Goal: Task Accomplishment & Management: Use online tool/utility

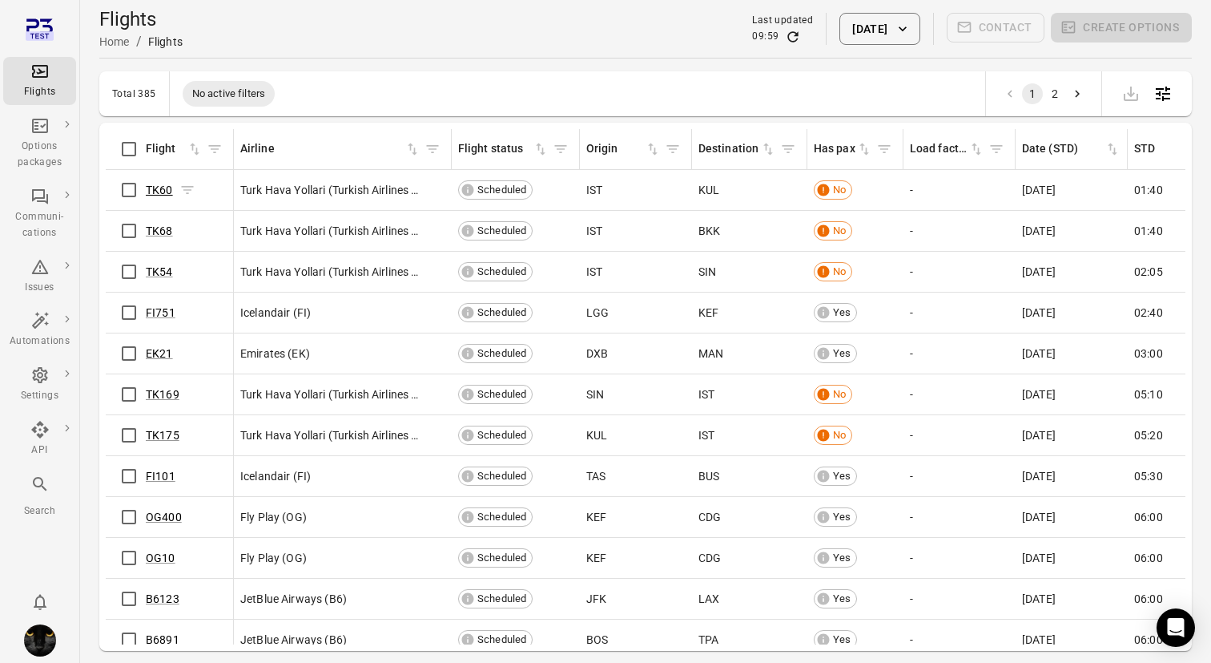
click at [159, 190] on link "TK60" at bounding box center [159, 189] width 27 height 13
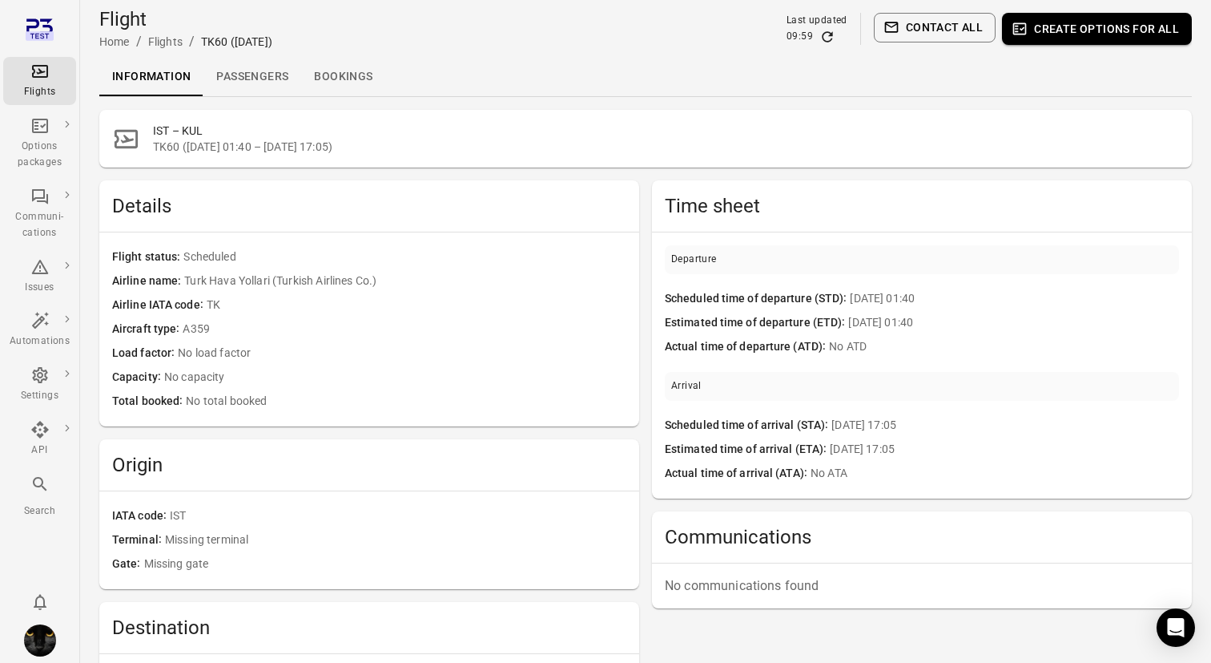
click at [256, 85] on link "Passengers" at bounding box center [253, 77] width 98 height 38
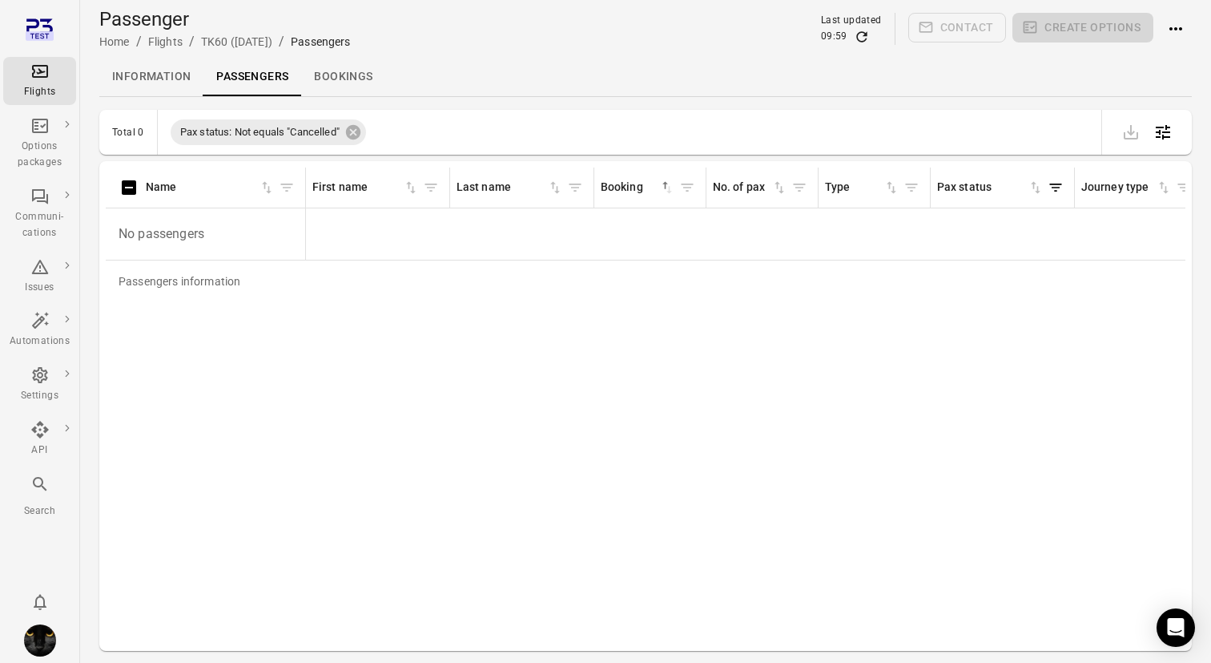
click at [38, 85] on div "Flights" at bounding box center [40, 92] width 60 height 16
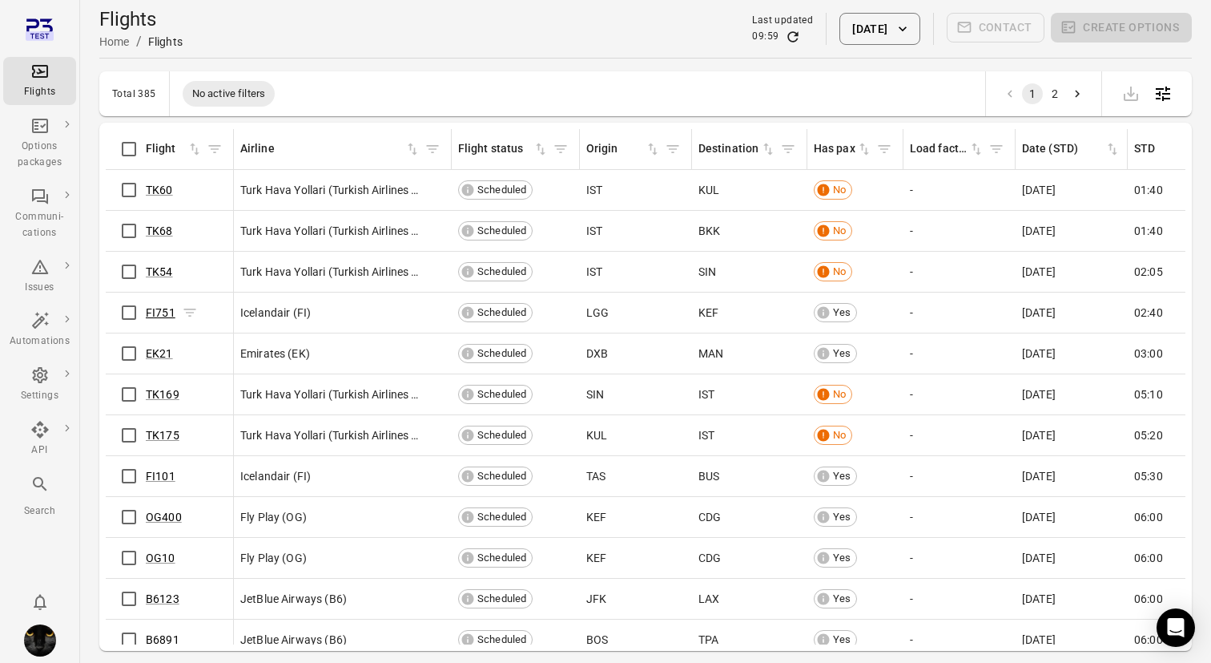
click at [166, 313] on link "FI751" at bounding box center [161, 312] width 30 height 13
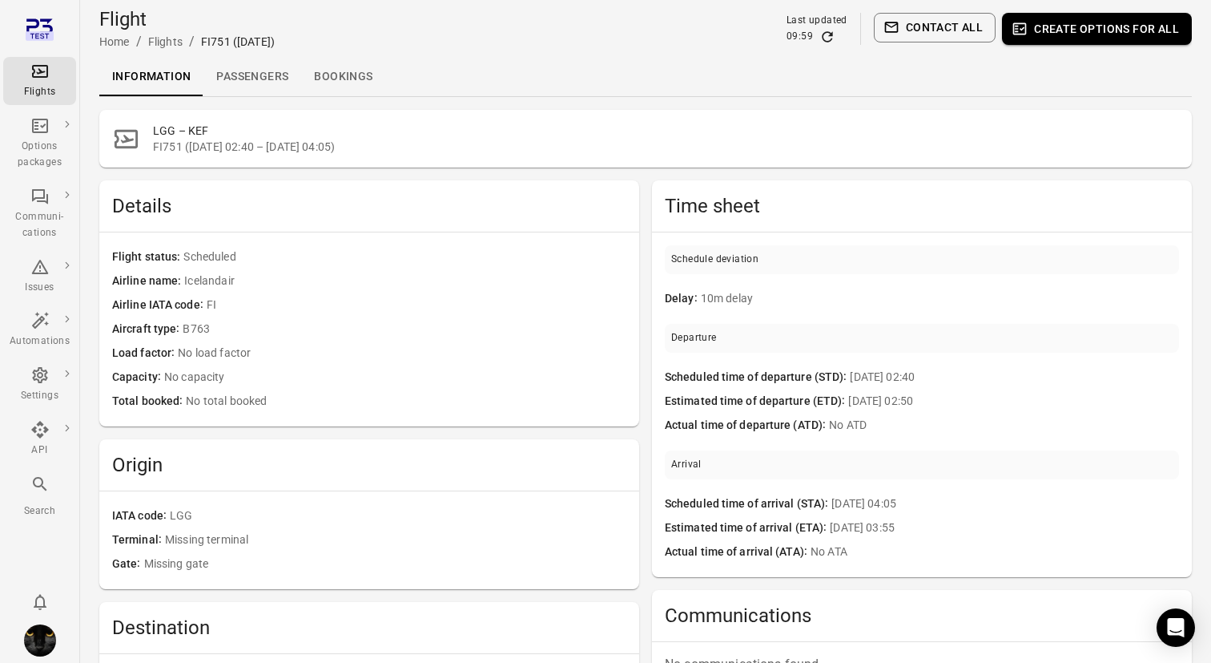
click at [243, 71] on link "Passengers" at bounding box center [253, 77] width 98 height 38
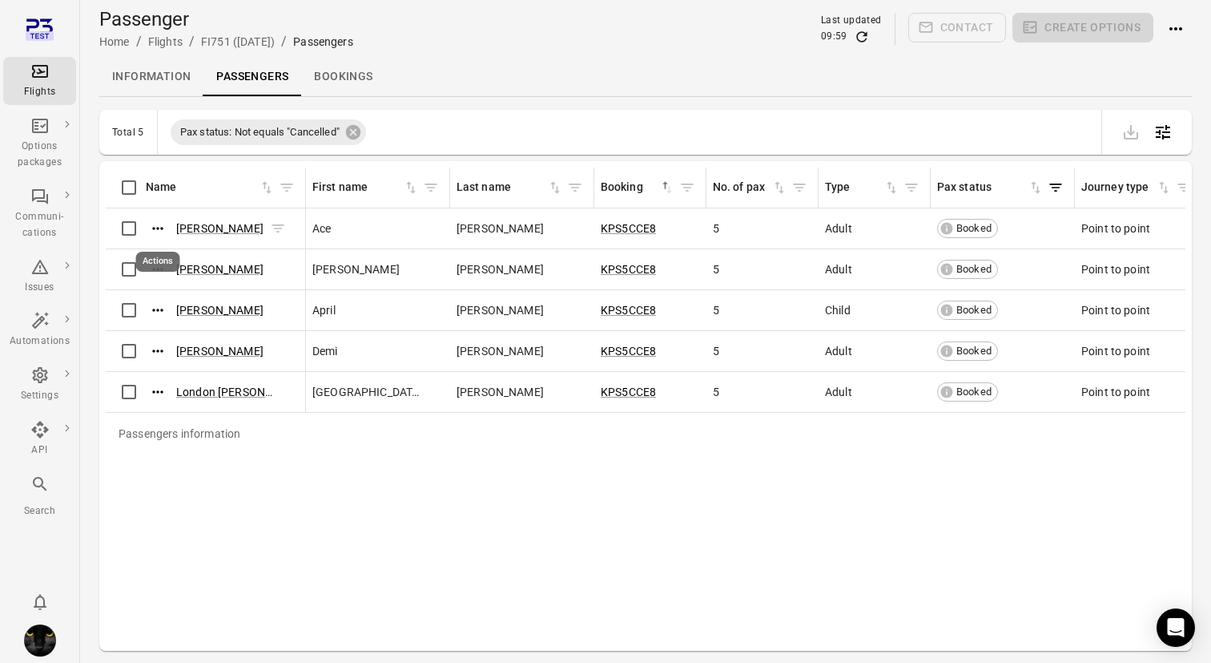
click at [155, 225] on icon "Actions" at bounding box center [158, 228] width 16 height 16
click at [155, 260] on span "Update contact information" at bounding box center [158, 255] width 141 height 16
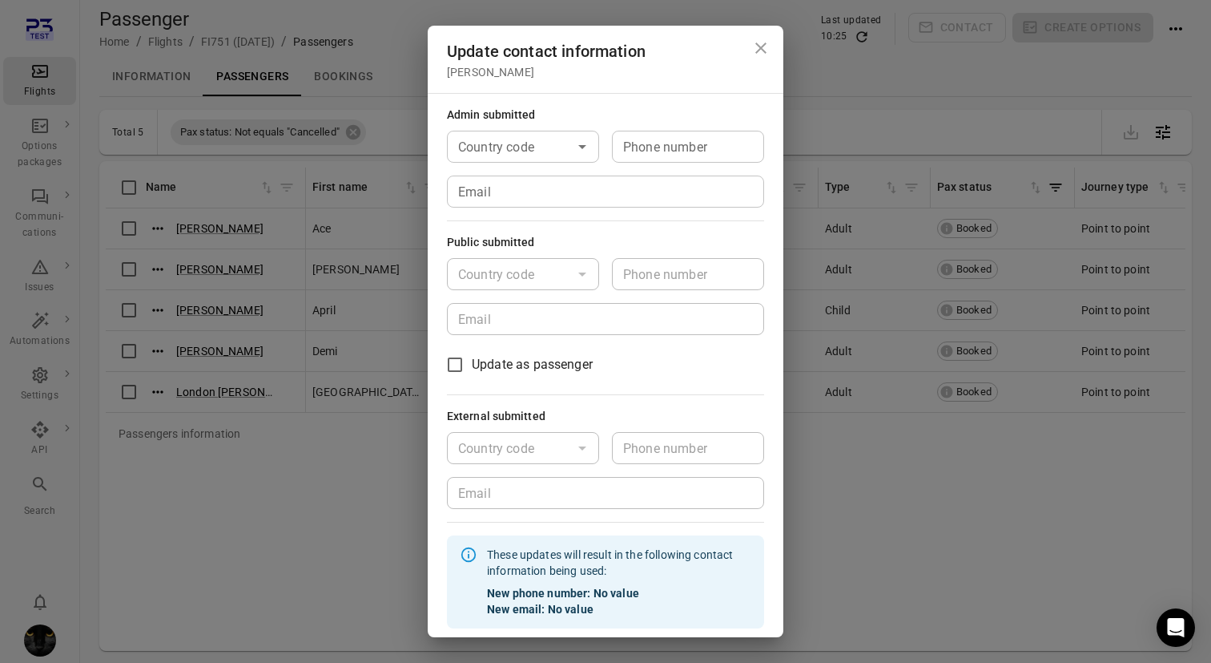
click at [763, 41] on icon "Close dialog" at bounding box center [761, 47] width 19 height 19
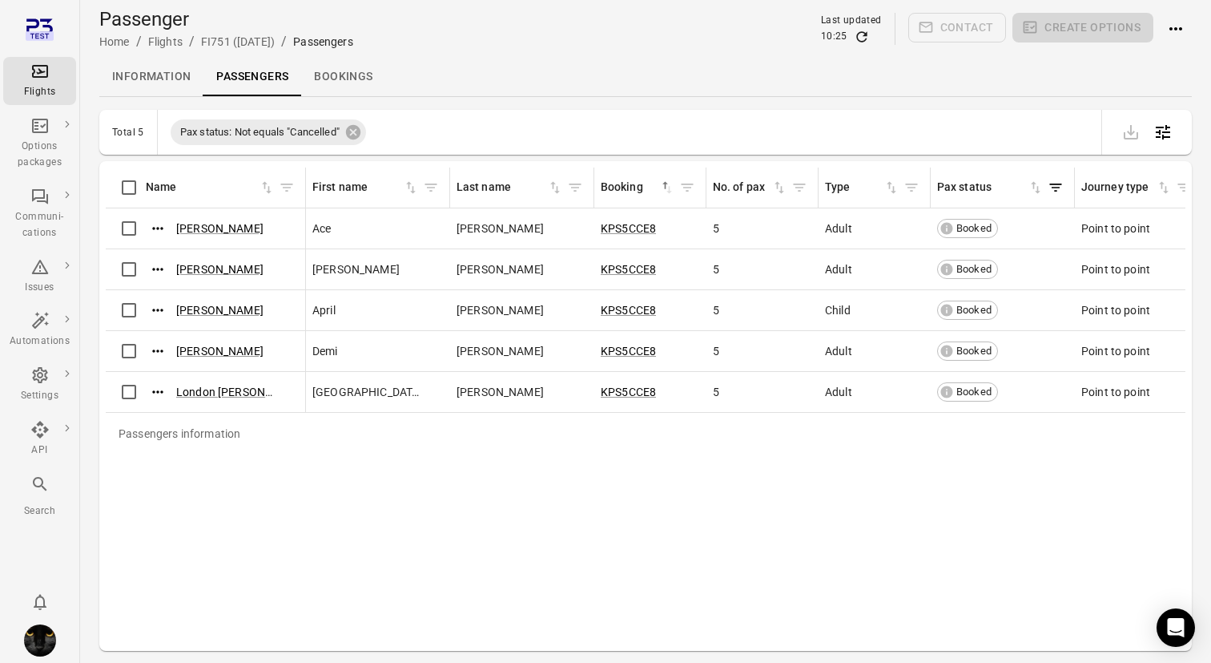
click at [27, 88] on div "Flights" at bounding box center [40, 92] width 60 height 16
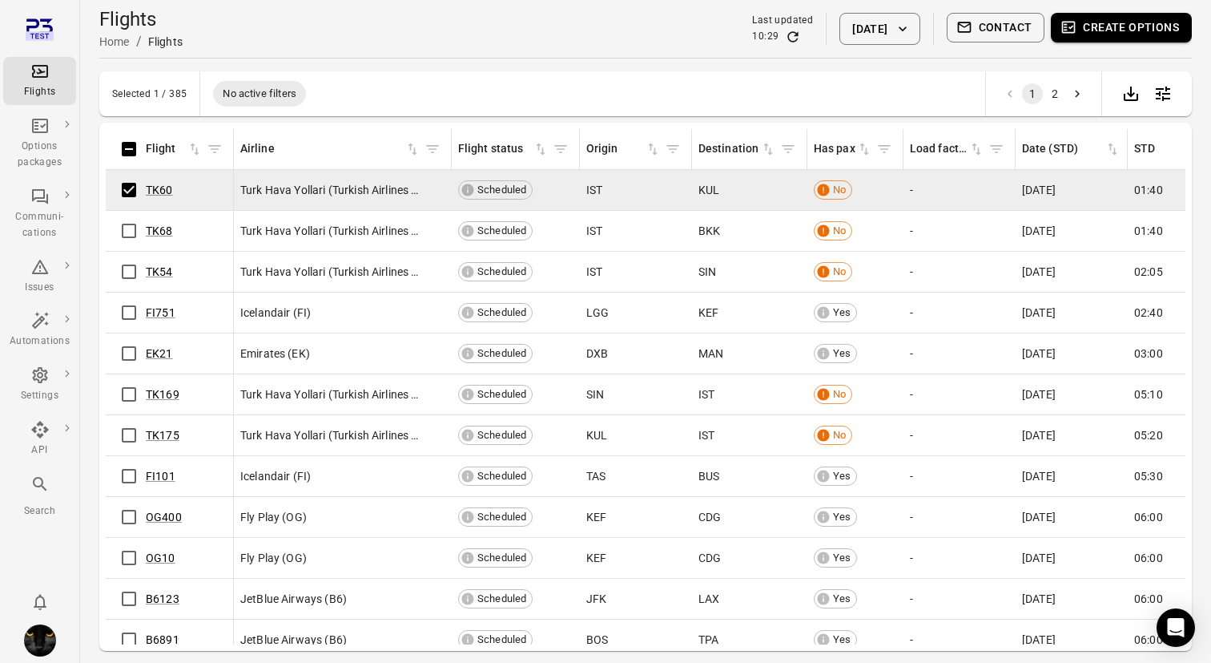
click at [1110, 26] on button "Create options" at bounding box center [1121, 28] width 141 height 30
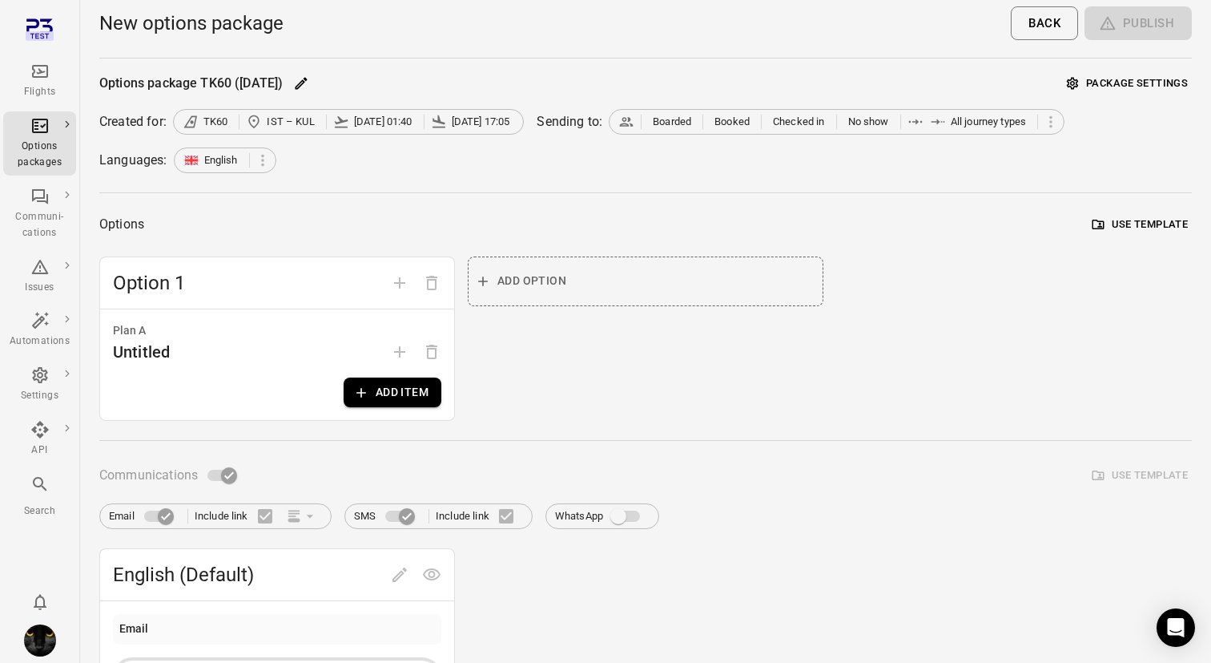
click at [580, 287] on div "Add option" at bounding box center [646, 338] width 356 height 164
click at [381, 395] on button "Add item" at bounding box center [393, 392] width 98 height 30
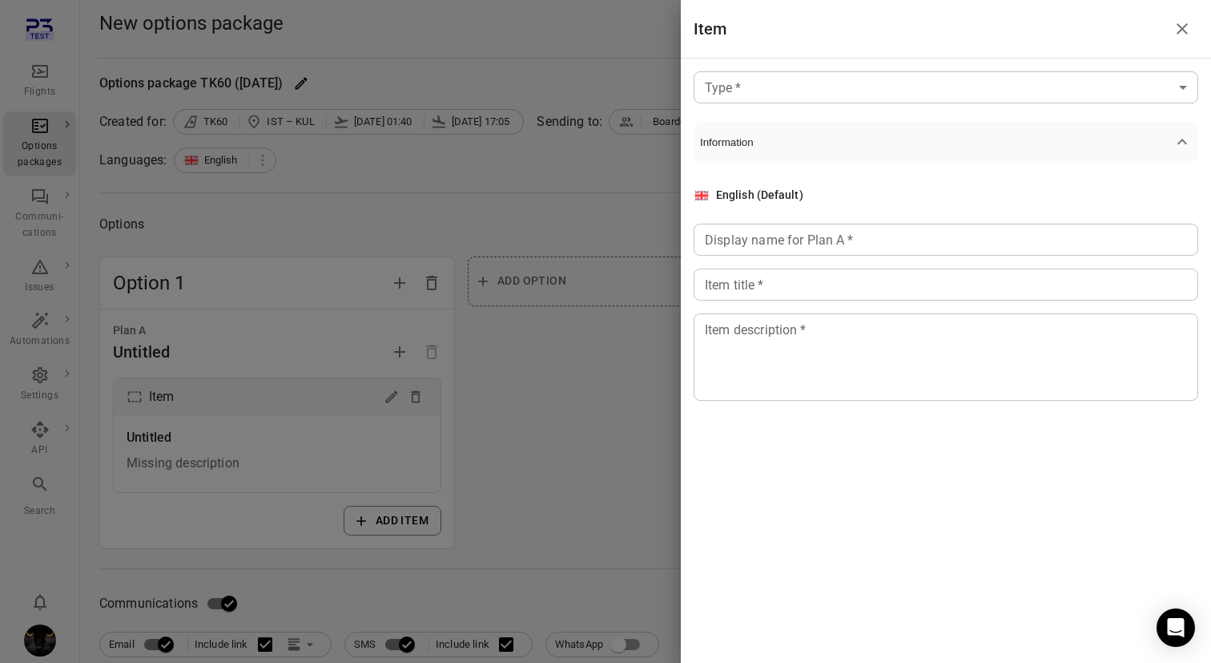
click at [570, 388] on div at bounding box center [605, 331] width 1211 height 663
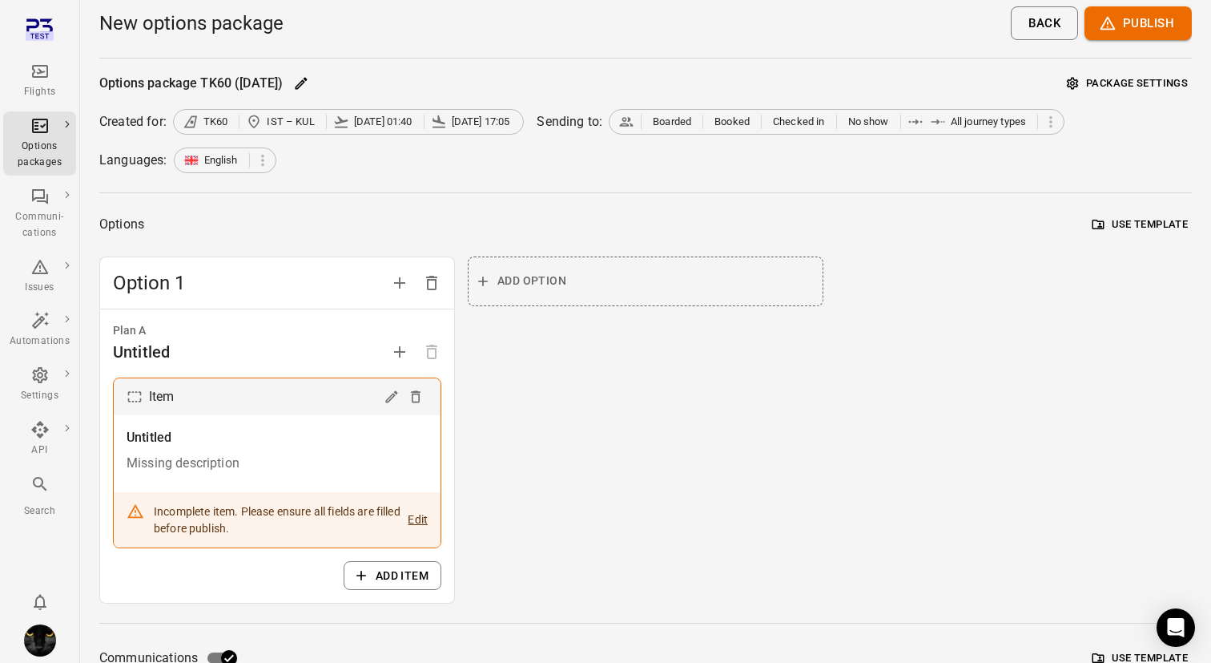
click at [515, 280] on span "Add option" at bounding box center [532, 281] width 69 height 20
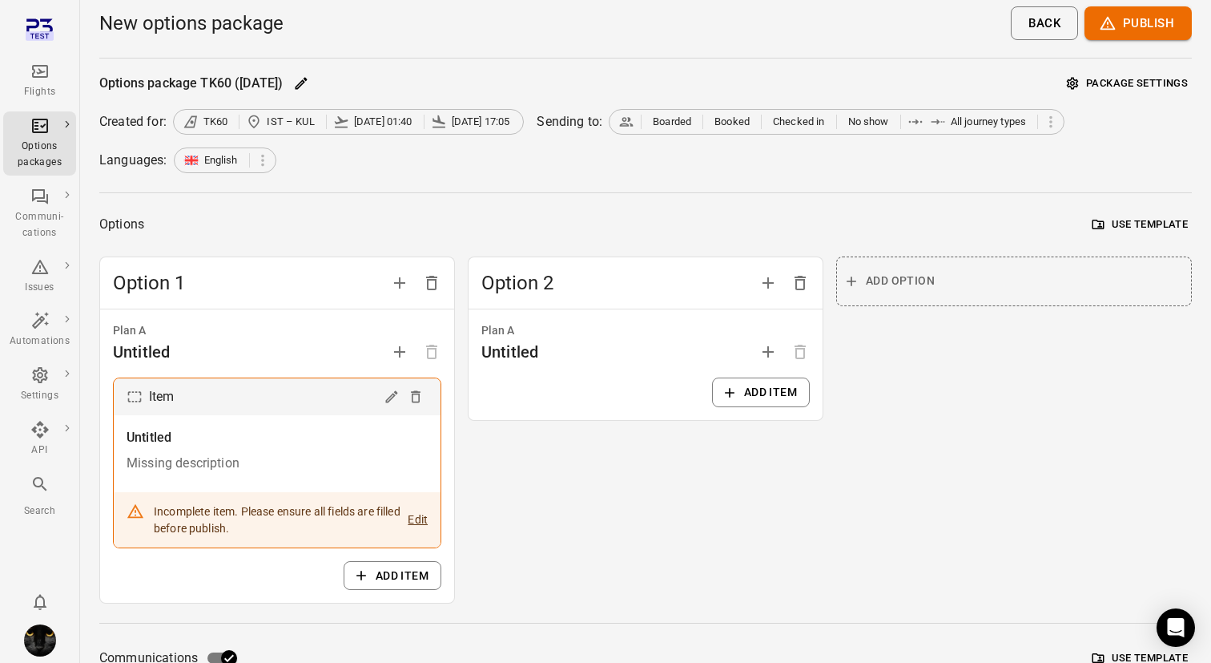
click at [953, 284] on button "Add option" at bounding box center [1014, 281] width 356 height 50
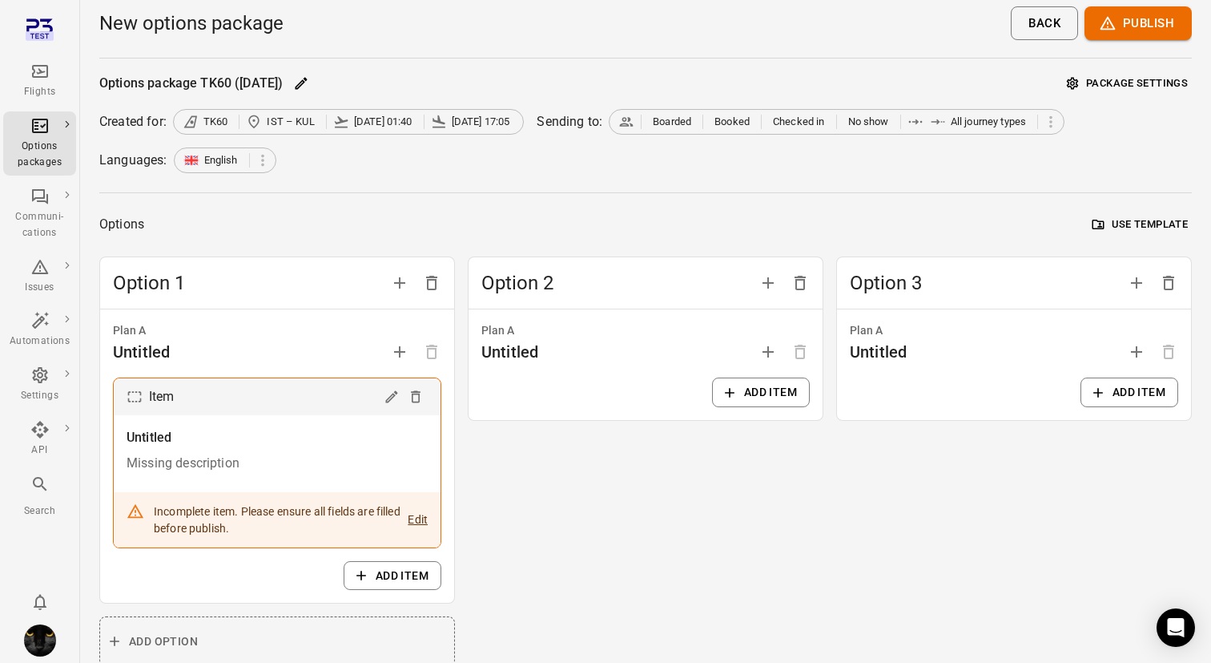
click at [1127, 86] on button "Package settings" at bounding box center [1127, 83] width 129 height 25
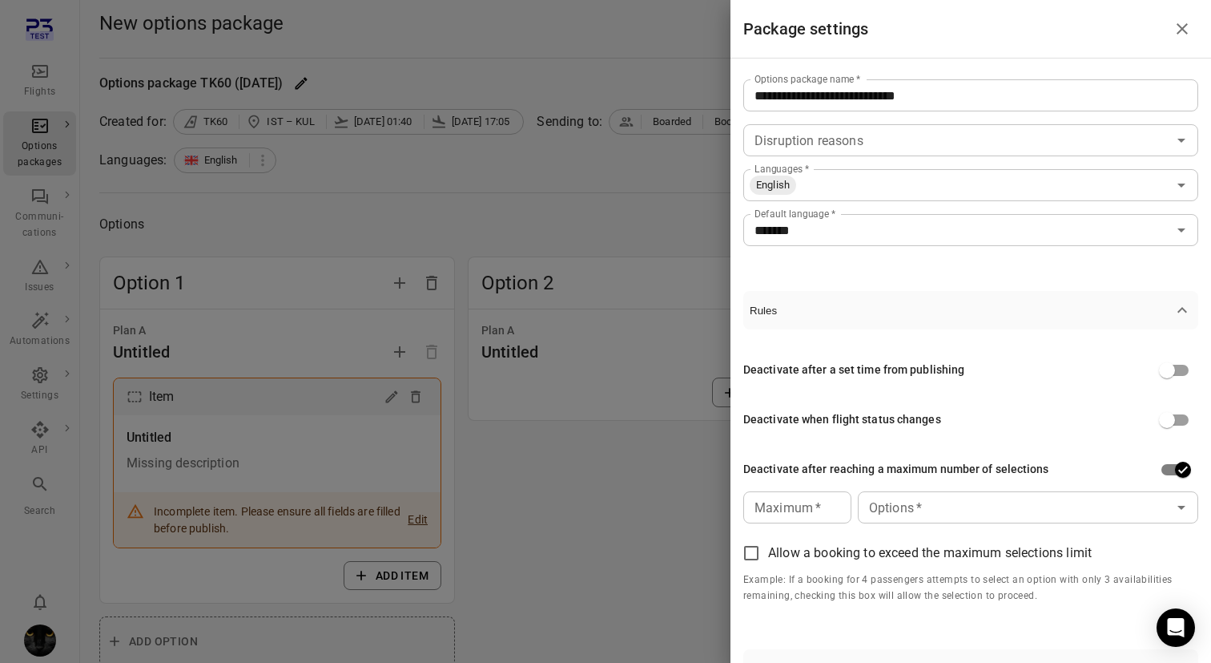
scroll to position [175, 0]
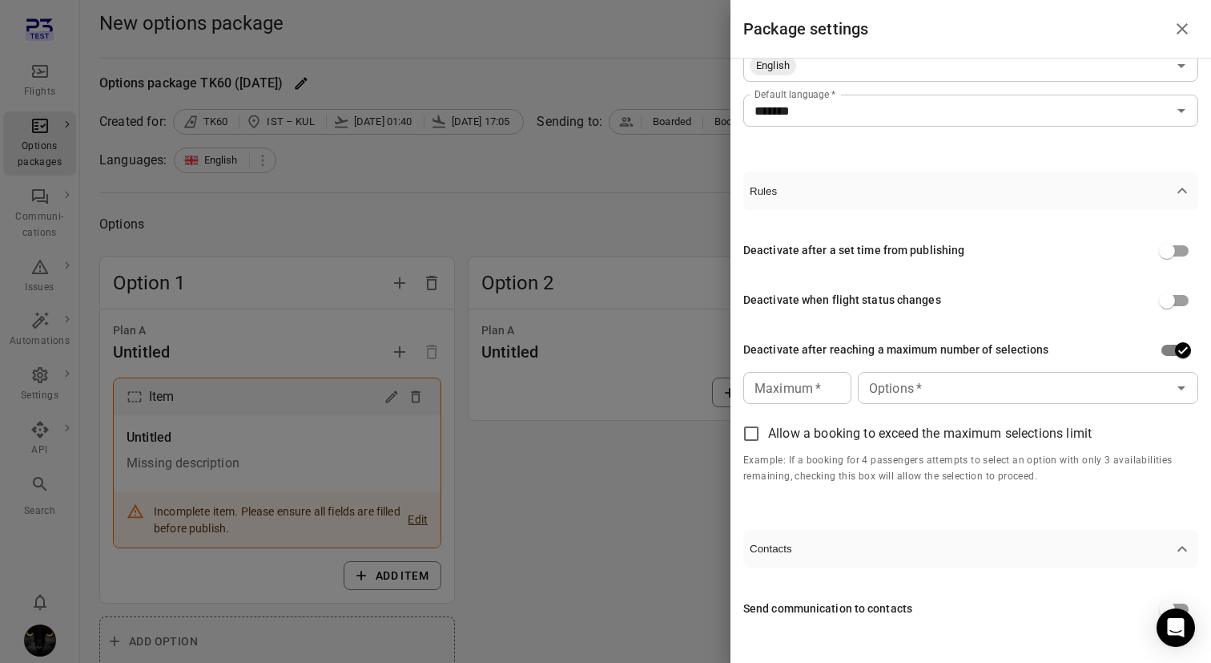
click at [955, 378] on input "Options   *" at bounding box center [1015, 388] width 304 height 22
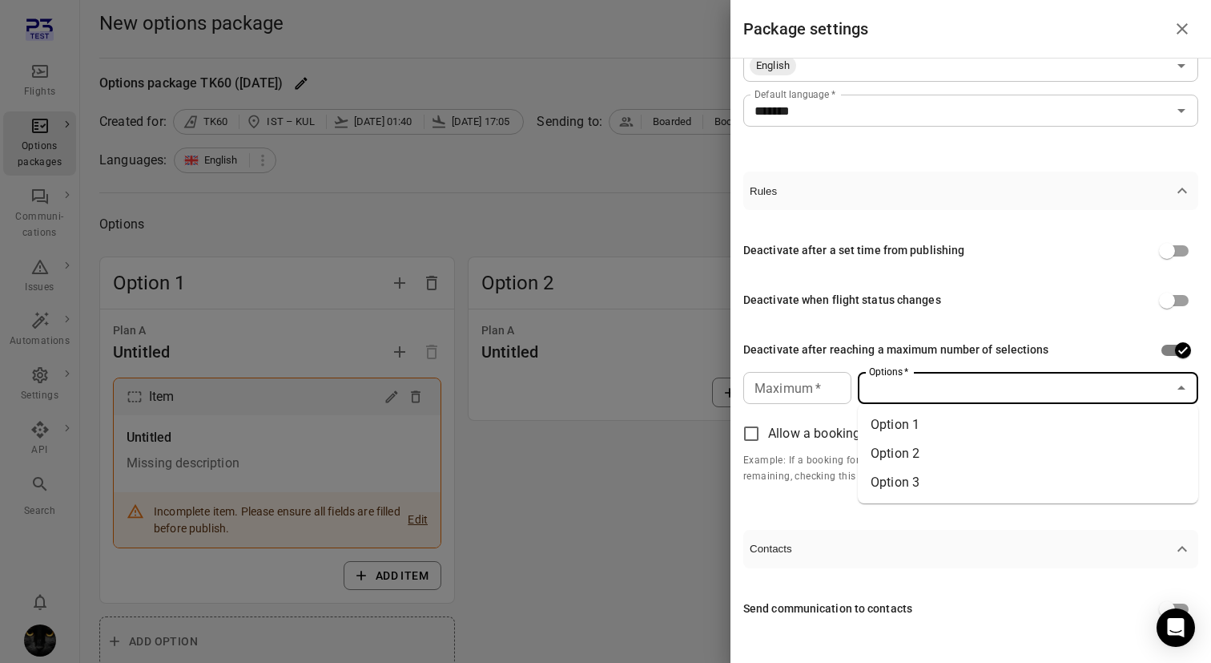
click at [942, 412] on li "Option 1" at bounding box center [1028, 424] width 341 height 29
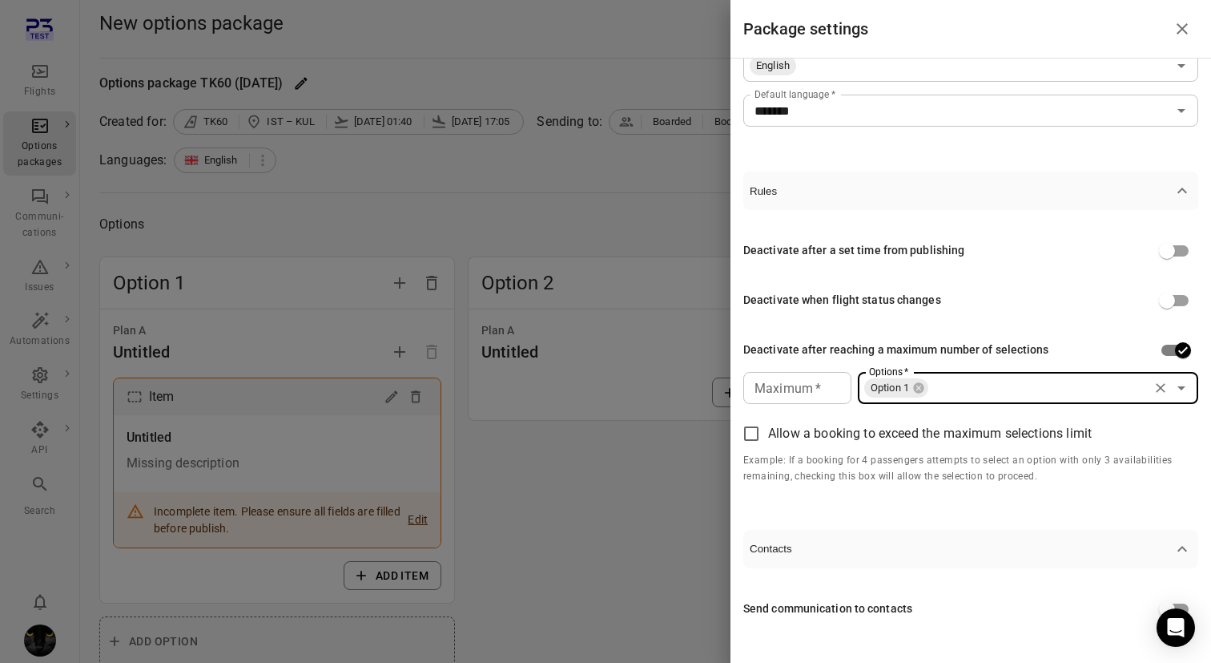
click at [987, 377] on input "Options   *" at bounding box center [1038, 388] width 216 height 22
click at [977, 425] on li "Option 2" at bounding box center [1028, 424] width 341 height 29
click at [1018, 385] on input "Options   *" at bounding box center [1071, 388] width 149 height 22
click at [1016, 405] on ul "Option 3" at bounding box center [1028, 425] width 341 height 42
click at [1005, 420] on li "Option 3" at bounding box center [1028, 424] width 341 height 29
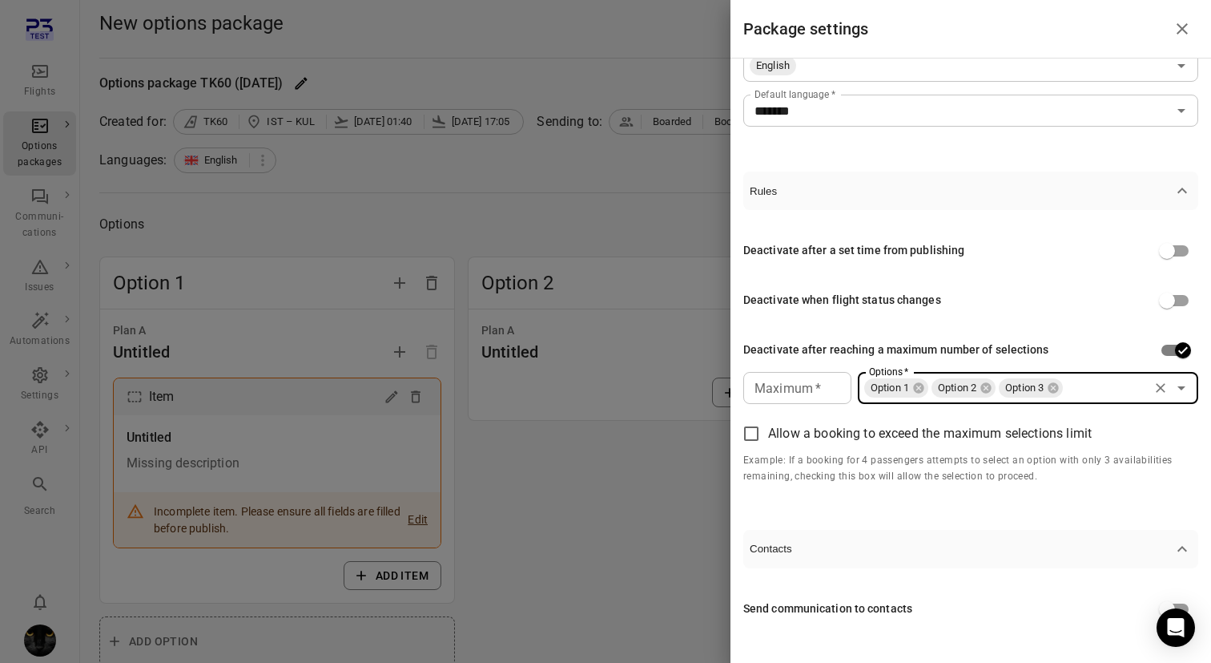
click at [778, 393] on div "Maximum   * Maximum   *" at bounding box center [798, 388] width 108 height 32
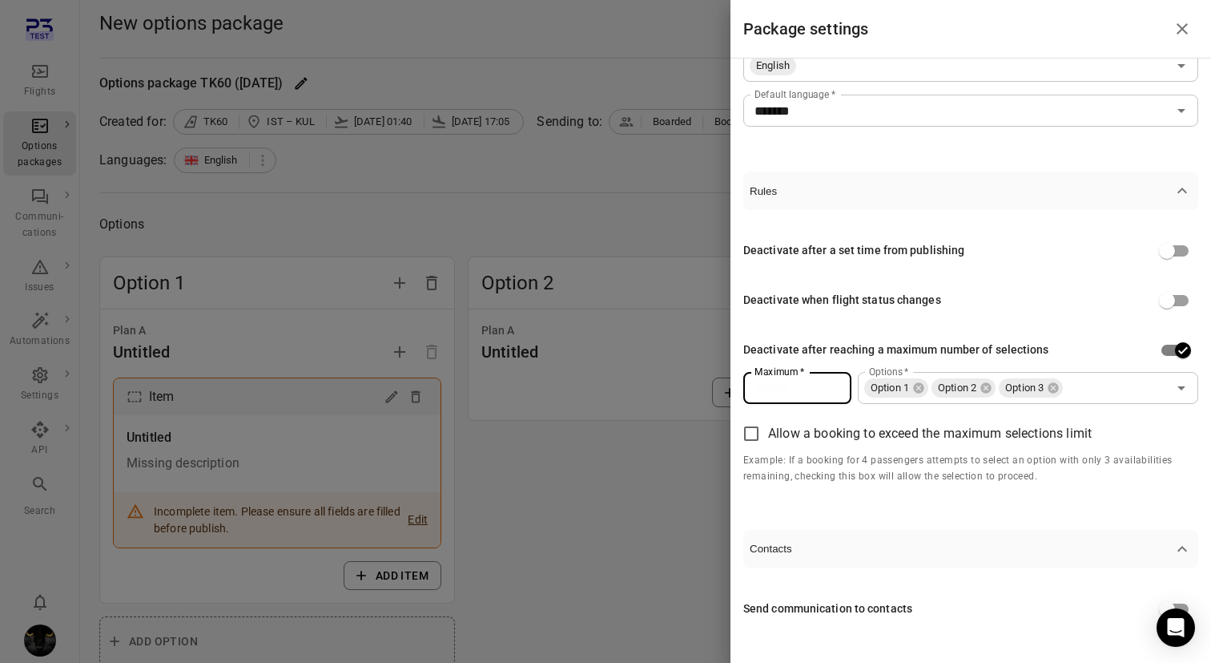
type input "**"
click at [816, 410] on div "Maximum   * ** Maximum   * Options   * Option 1 Option 2 Option 3 Options   * A…" at bounding box center [971, 428] width 455 height 113
